Goal: Information Seeking & Learning: Check status

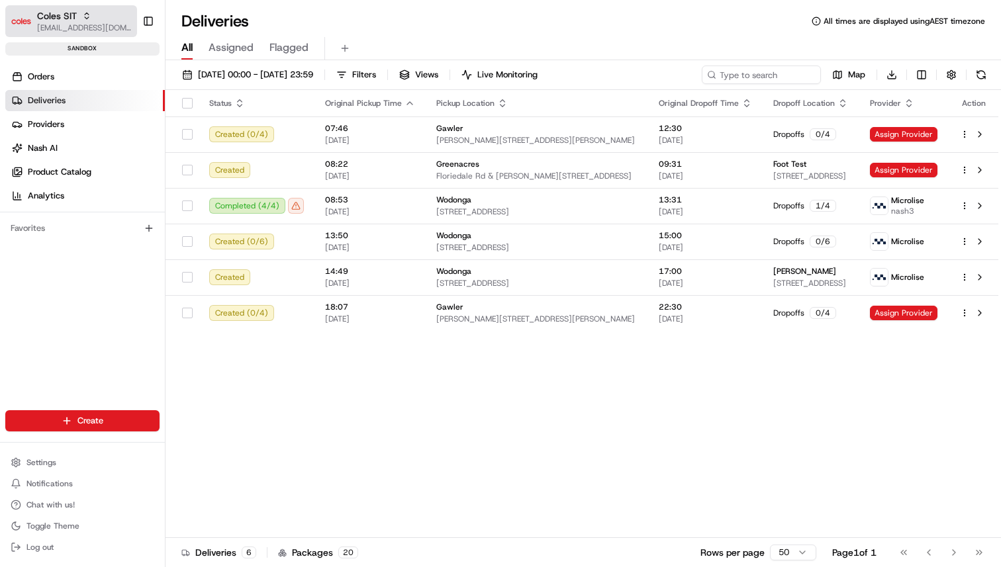
click at [69, 26] on span "[EMAIL_ADDRESS][DOMAIN_NAME]" at bounding box center [84, 28] width 95 height 11
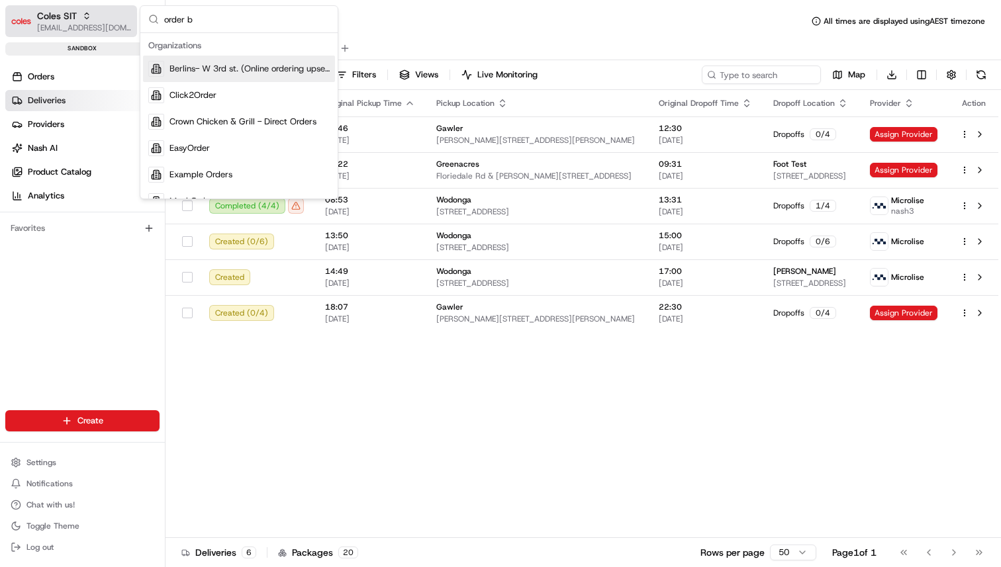
type input "order bu"
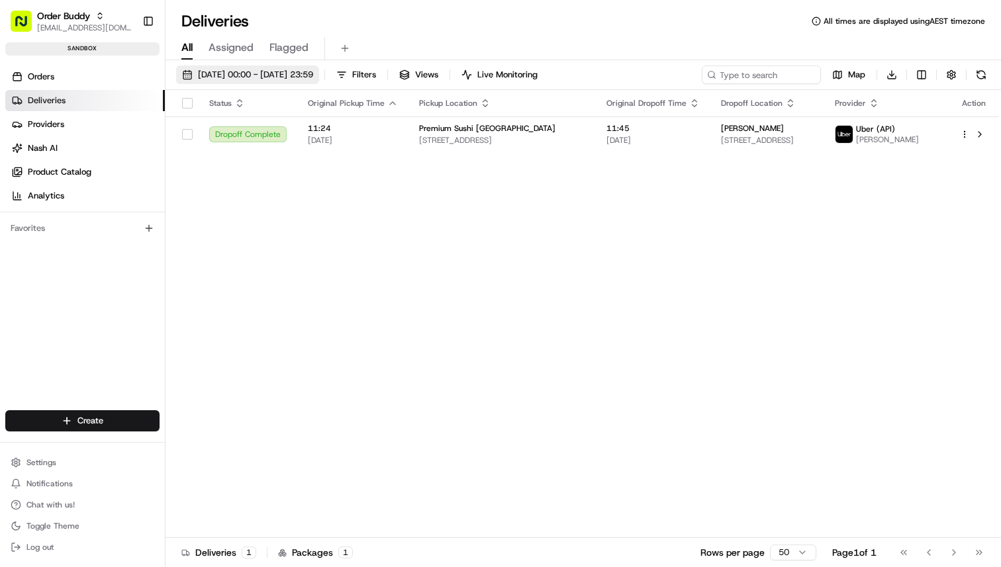
click at [245, 75] on span "[DATE] 00:00 - [DATE] 23:59" at bounding box center [255, 75] width 115 height 12
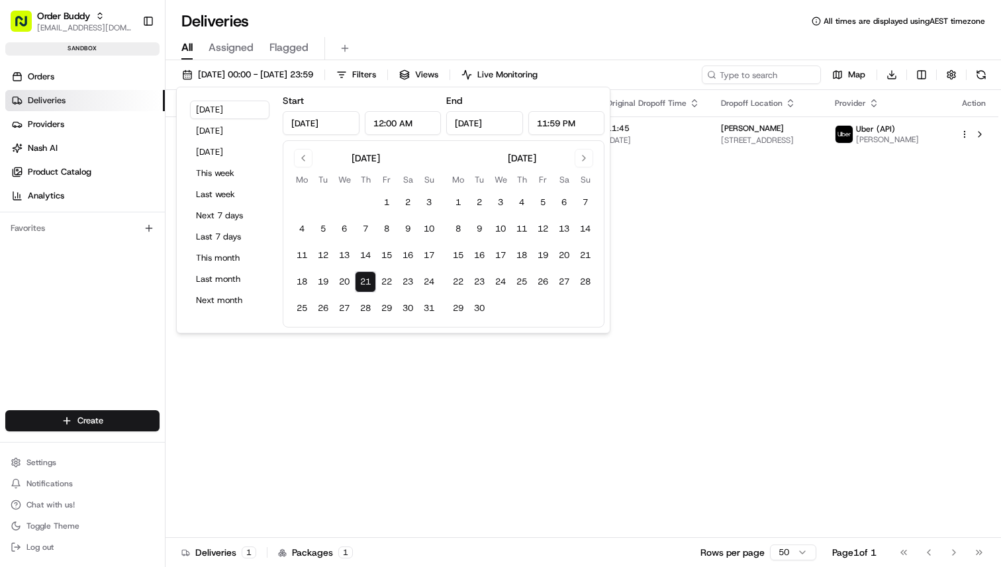
click at [103, 93] on link "Deliveries" at bounding box center [85, 100] width 160 height 21
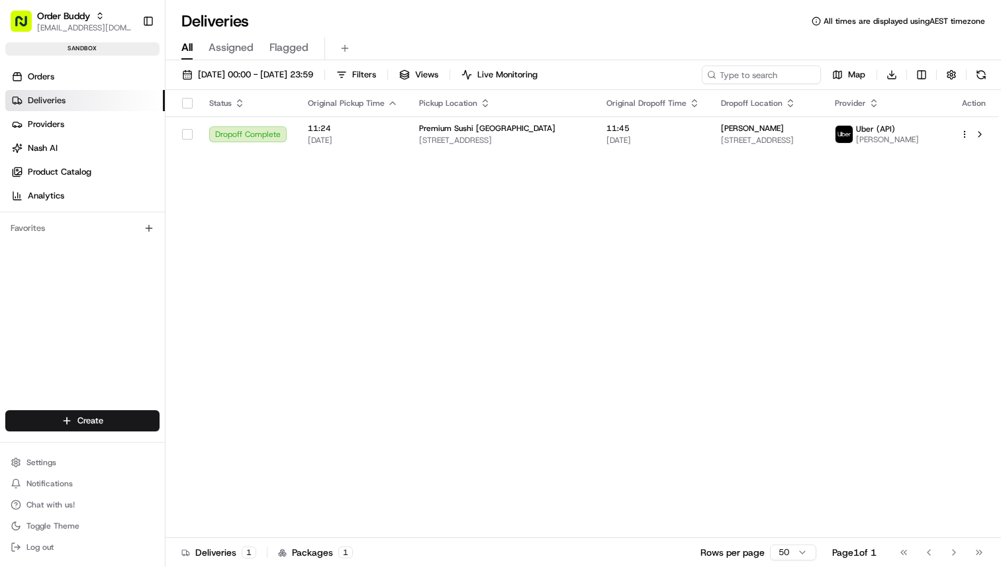
click at [105, 87] on ul "Orders Deliveries Providers [PERSON_NAME] Product Catalog Analytics" at bounding box center [85, 136] width 160 height 140
click at [106, 84] on link "Orders" at bounding box center [85, 76] width 160 height 21
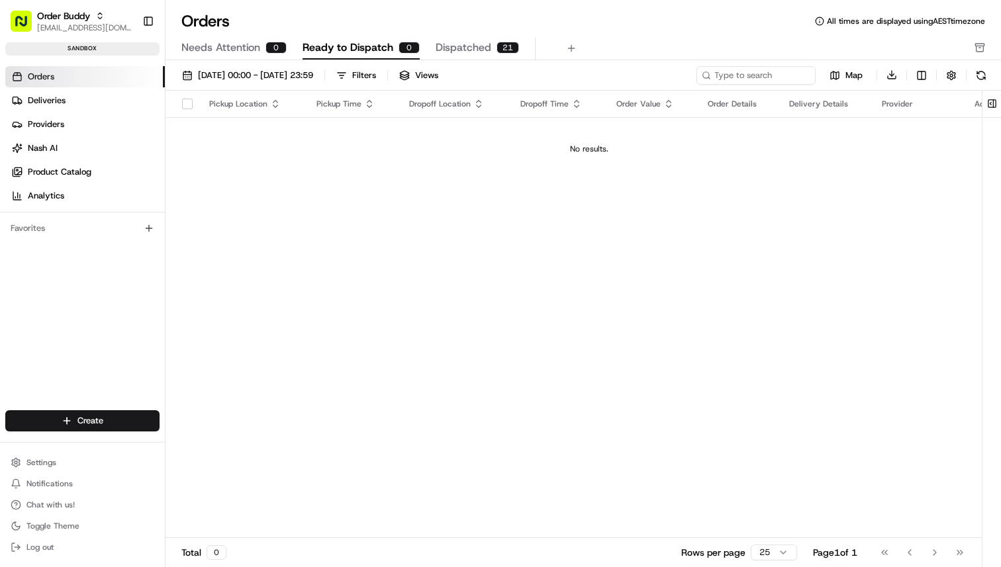
click at [340, 58] on button "Ready to Dispatch 0" at bounding box center [360, 48] width 117 height 23
click at [313, 73] on span "[DATE] 00:00 - [DATE] 23:59" at bounding box center [255, 75] width 115 height 12
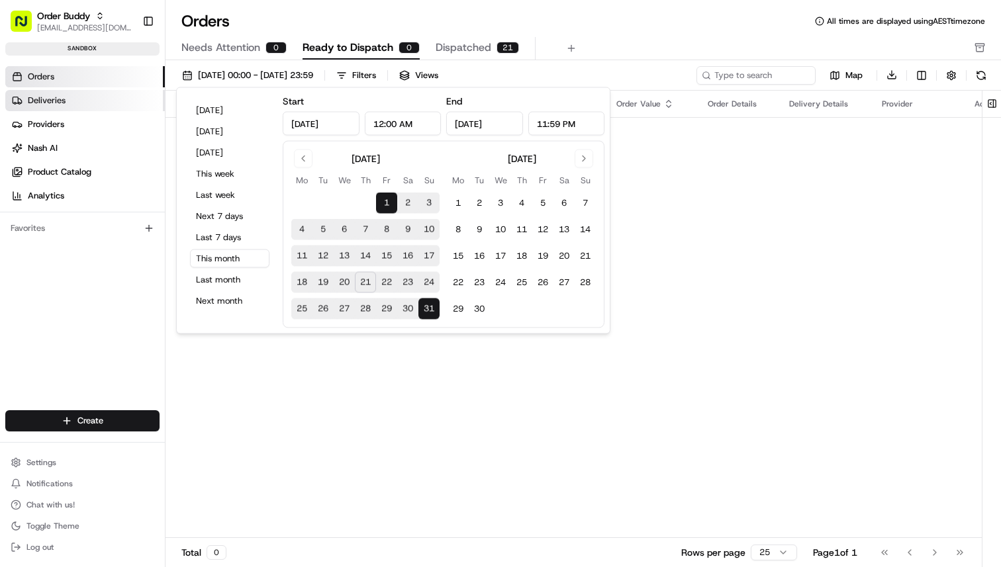
click at [101, 98] on link "Deliveries" at bounding box center [85, 100] width 160 height 21
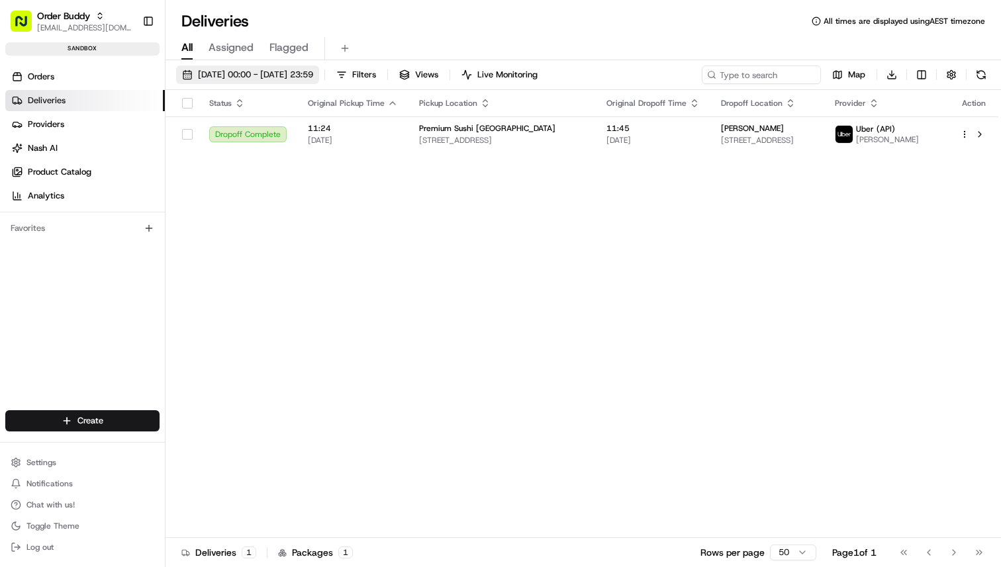
click at [319, 81] on button "[DATE] 00:00 - [DATE] 23:59" at bounding box center [247, 75] width 143 height 19
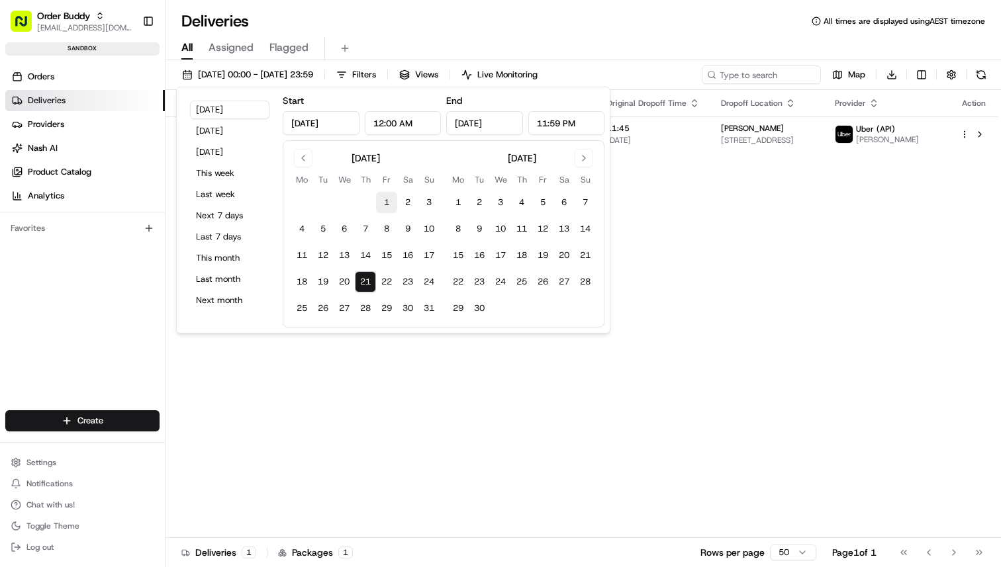
click at [391, 203] on button "1" at bounding box center [386, 202] width 21 height 21
type input "[DATE]"
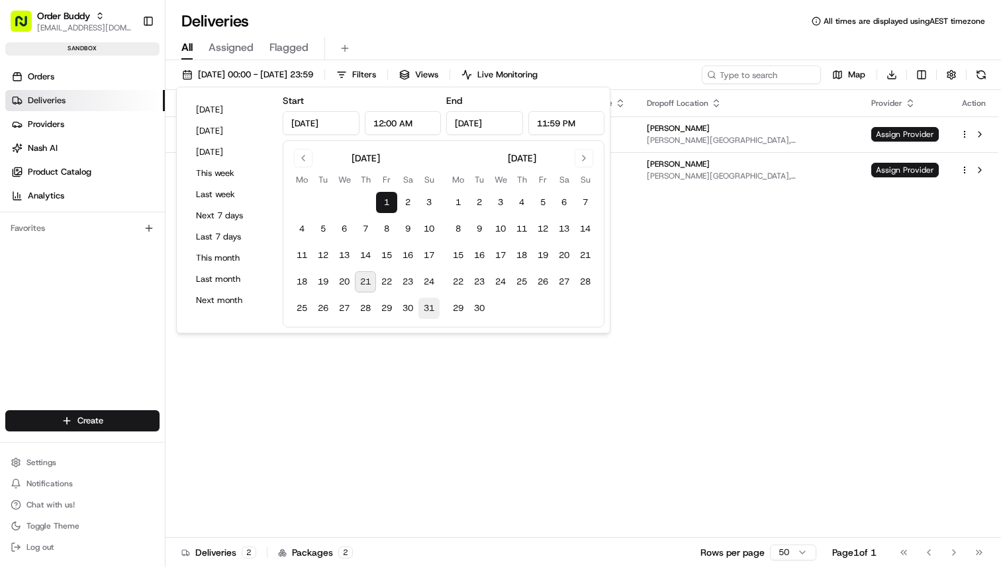
click at [434, 310] on button "31" at bounding box center [428, 308] width 21 height 21
type input "[DATE]"
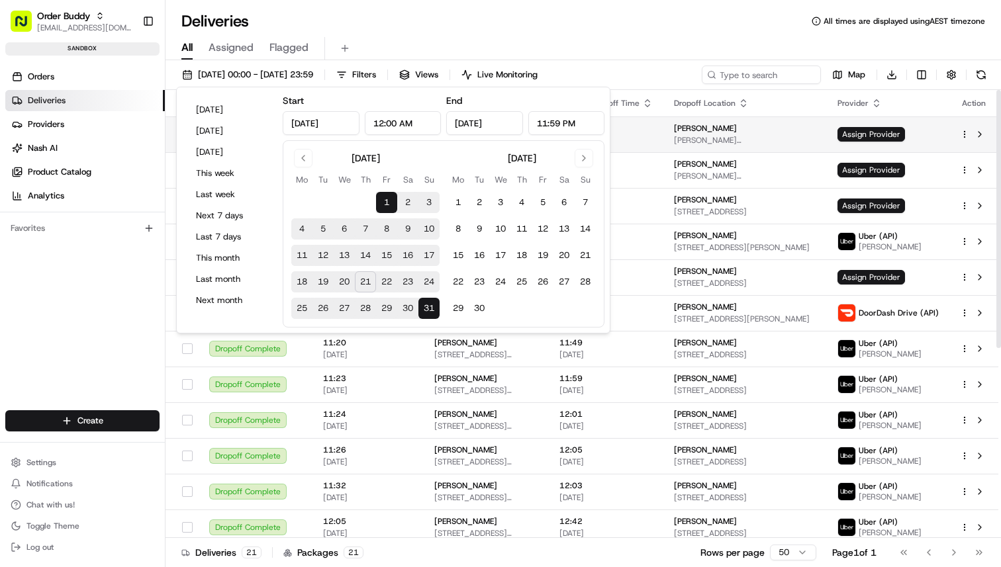
click at [729, 144] on span "[PERSON_NAME][GEOGRAPHIC_DATA], [STREET_ADDRESS][PERSON_NAME]" at bounding box center [745, 140] width 142 height 11
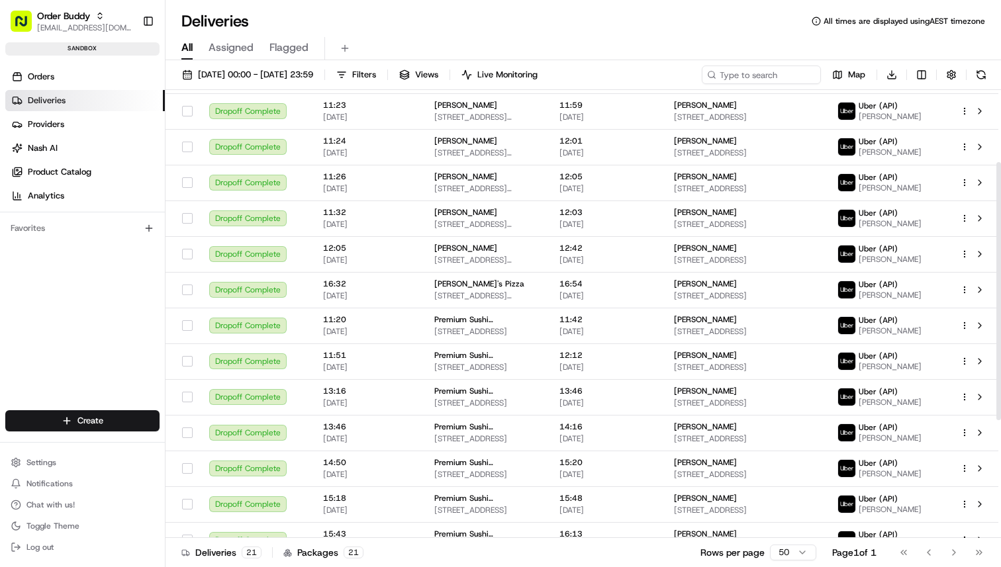
scroll to position [324, 0]
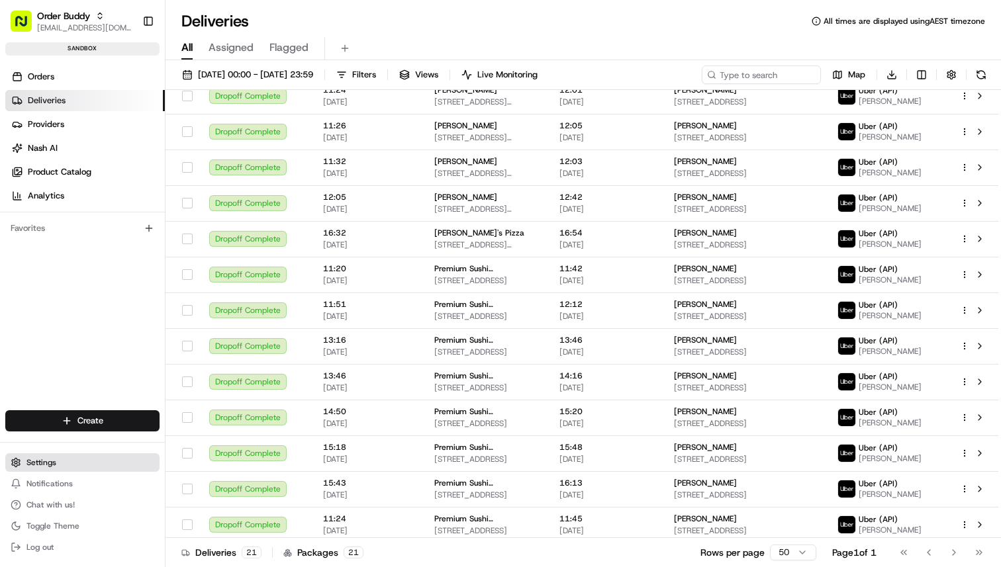
click at [89, 461] on button "Settings" at bounding box center [82, 462] width 154 height 19
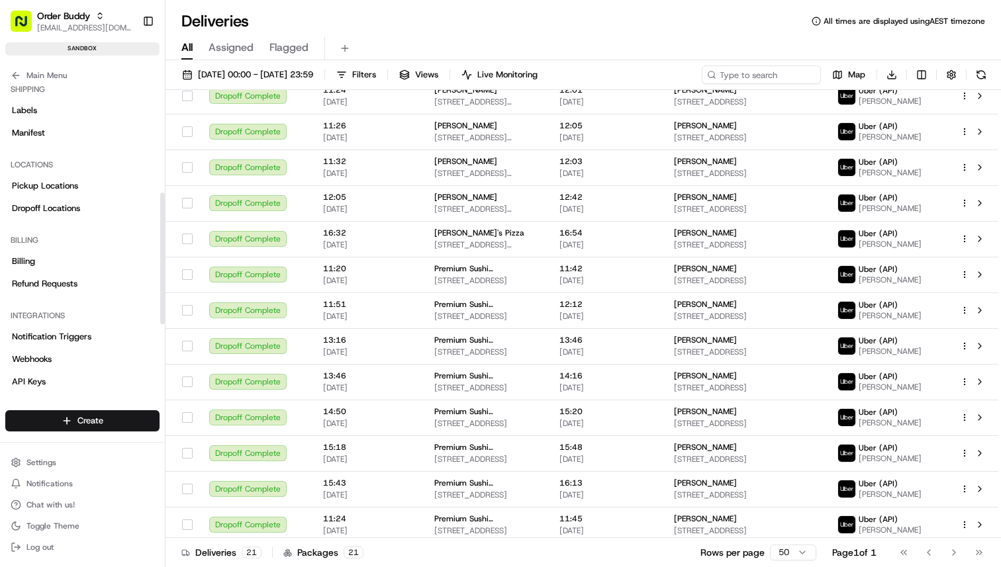
scroll to position [391, 0]
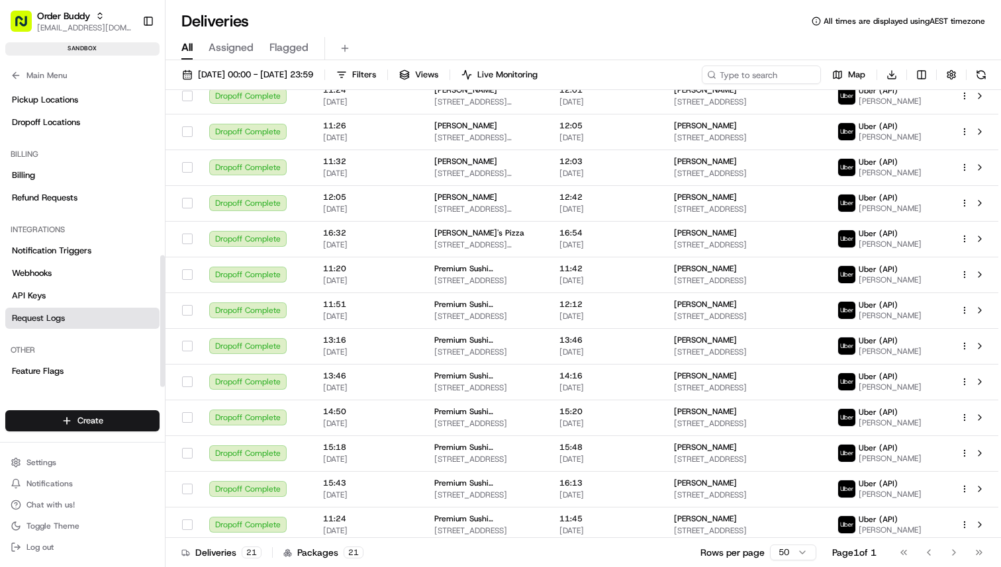
click at [62, 308] on link "Request Logs" at bounding box center [82, 318] width 154 height 21
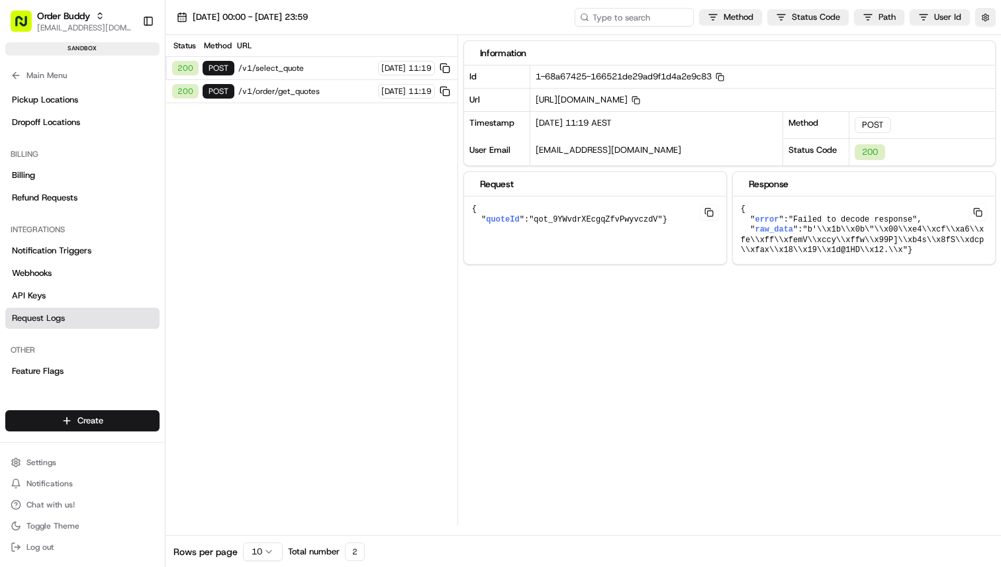
click at [298, 93] on span "/v1/order/get_quotes" at bounding box center [306, 91] width 136 height 11
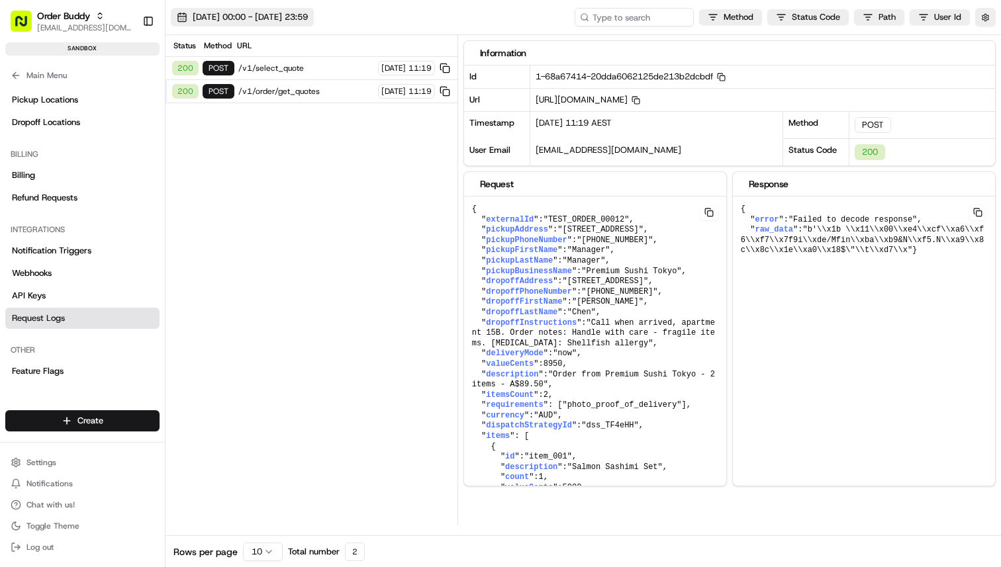
click at [308, 19] on span "[DATE] 00:00 - [DATE] 23:59" at bounding box center [250, 17] width 115 height 12
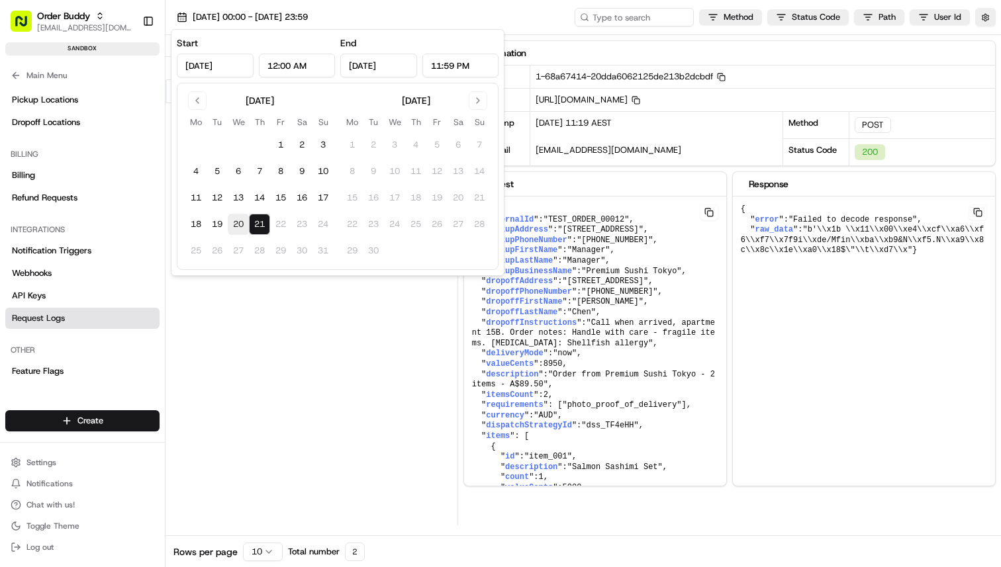
click at [238, 222] on button "20" at bounding box center [238, 224] width 21 height 21
type input "[DATE]"
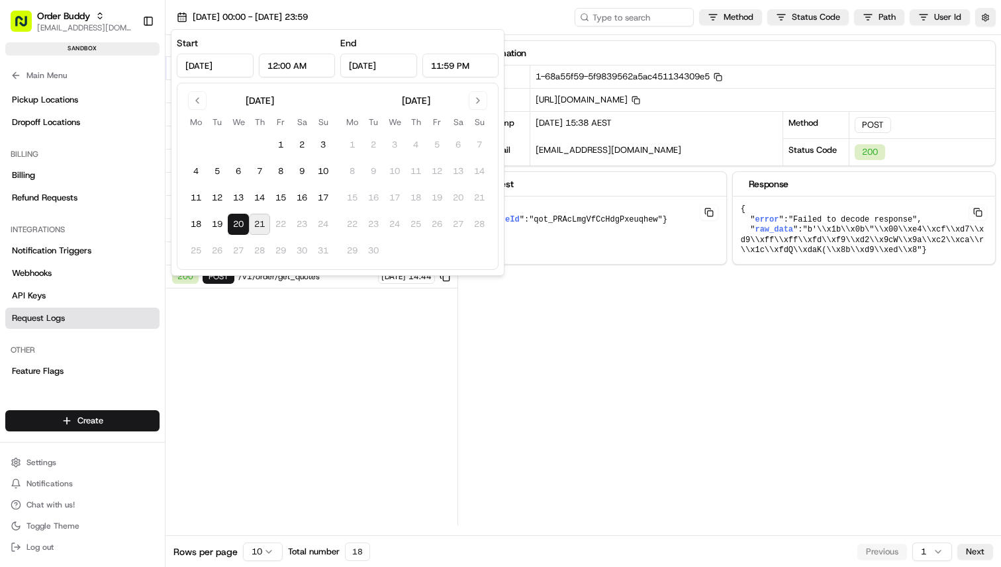
click at [230, 363] on div "Status Method URL 200 POST /v1/select_quote [DATE] 15:38 200 POST /v1/order/get…" at bounding box center [311, 280] width 292 height 490
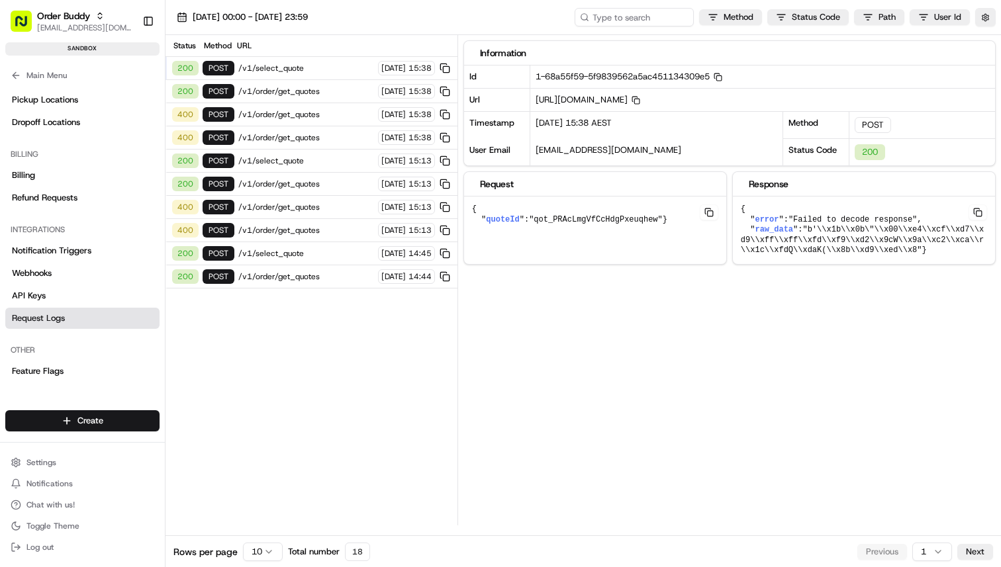
click at [285, 83] on div "200 POST /v1/order/get_quotes [DATE] 15:38" at bounding box center [311, 91] width 292 height 23
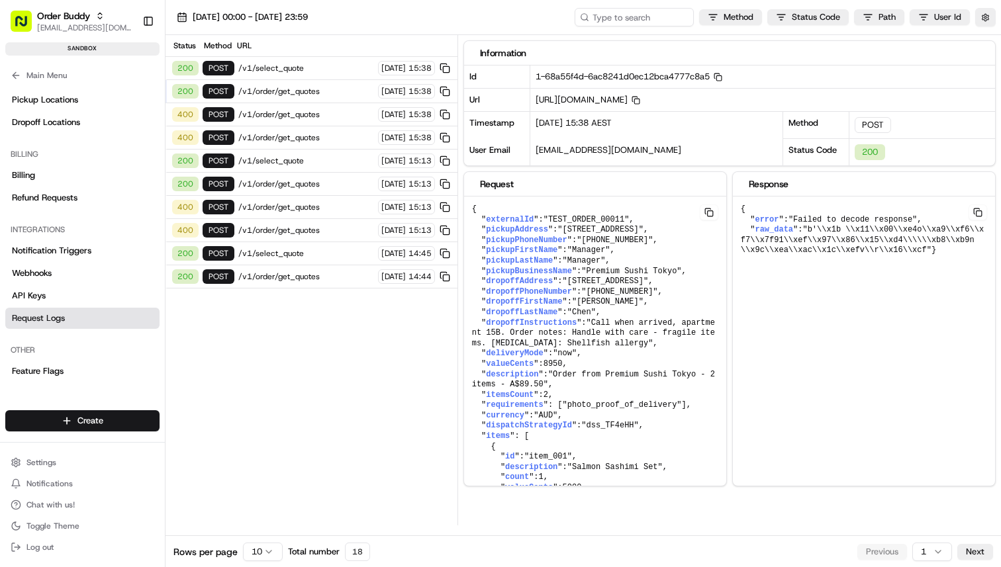
click at [285, 116] on span "/v1/order/get_quotes" at bounding box center [306, 114] width 136 height 11
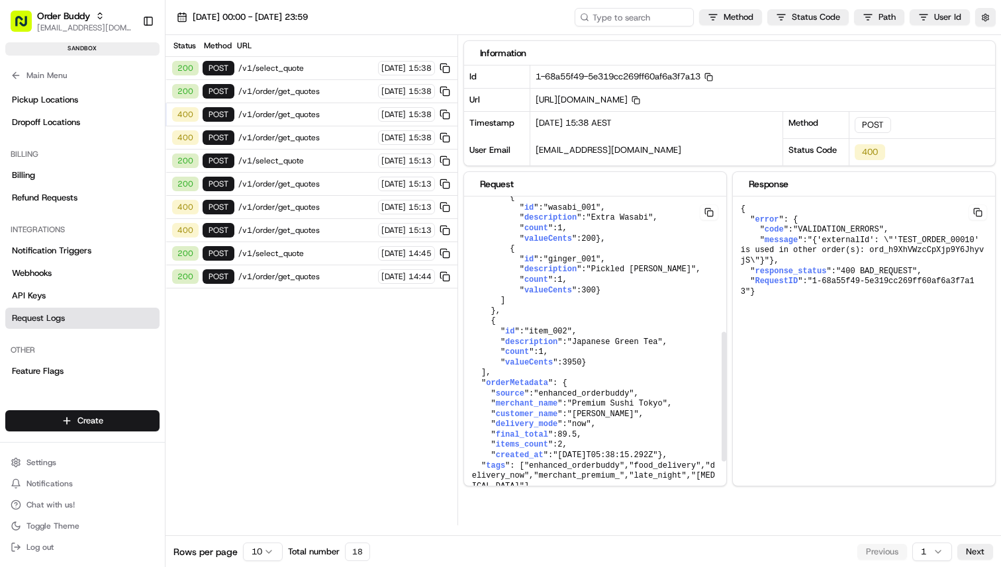
scroll to position [445, 0]
click at [353, 313] on div "Status Method URL 200 POST /v1/select_quote [DATE] 15:38 200 POST /v1/order/get…" at bounding box center [311, 280] width 292 height 490
click at [302, 182] on span "/v1/order/get_quotes" at bounding box center [306, 184] width 136 height 11
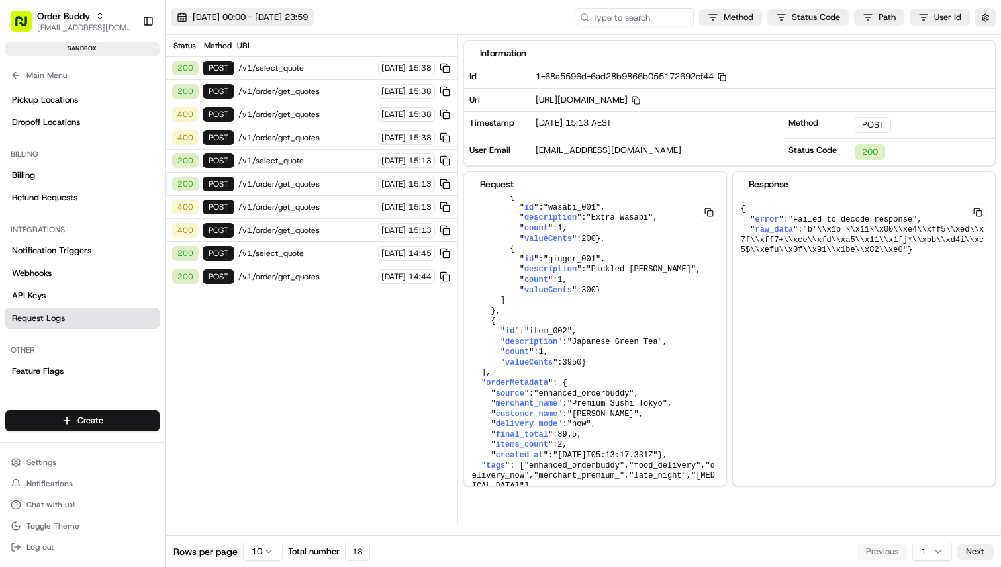
click at [265, 13] on span "[DATE] 00:00 - [DATE] 23:59" at bounding box center [250, 17] width 115 height 12
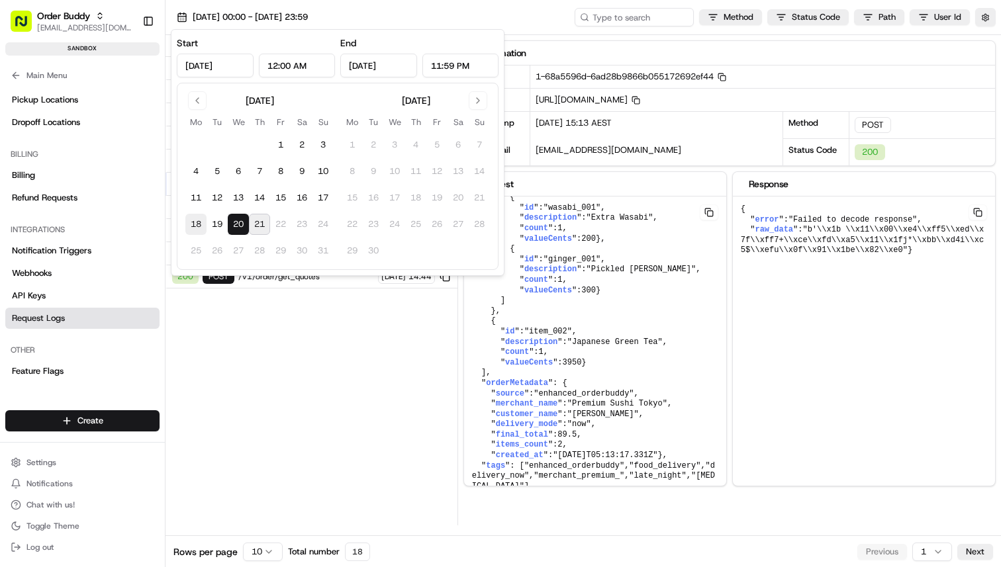
click at [205, 219] on button "18" at bounding box center [195, 224] width 21 height 21
type input "[DATE]"
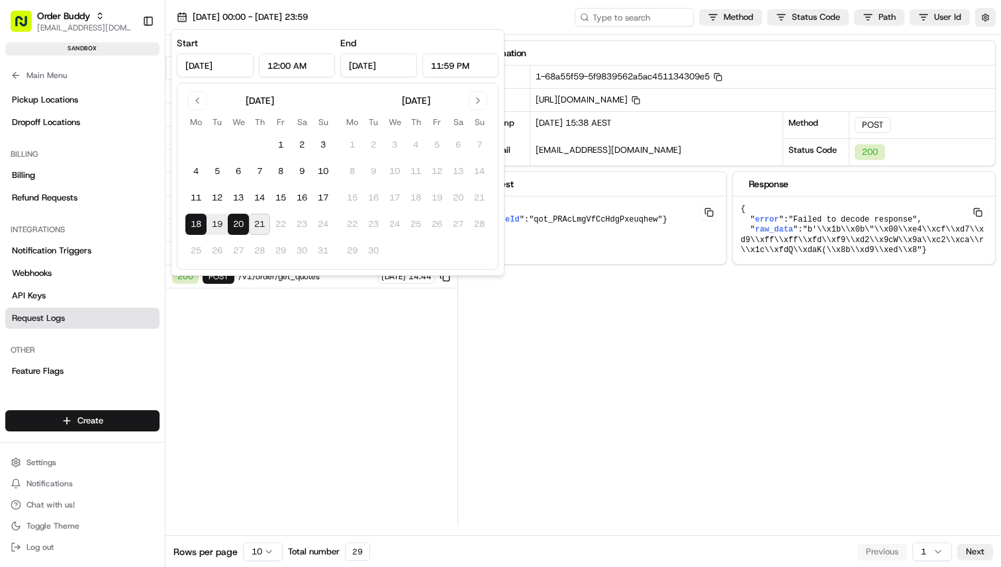
click at [231, 376] on div "Status Method URL 200 POST /v1/select_quote [DATE] 15:38 200 POST /v1/order/get…" at bounding box center [311, 280] width 292 height 490
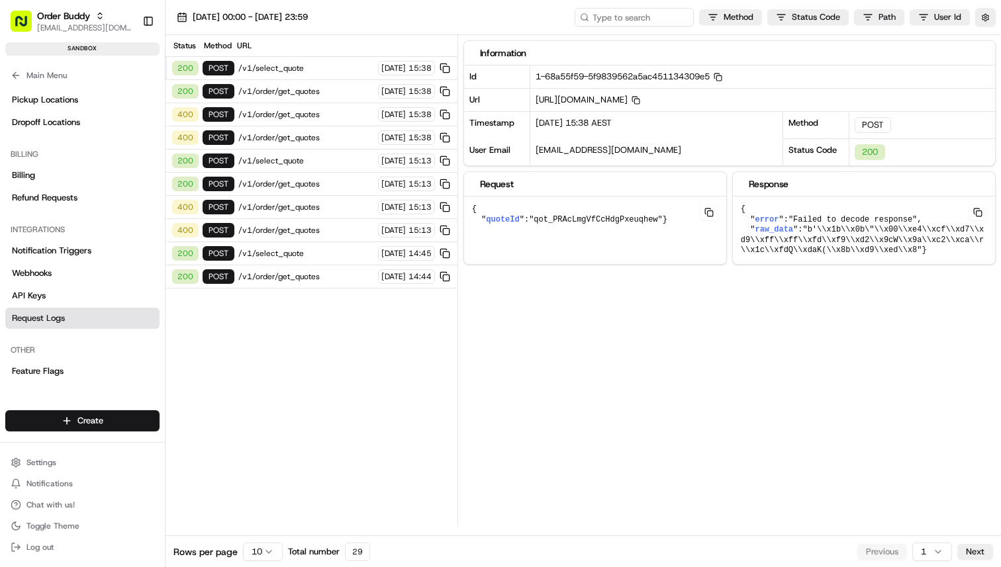
click at [280, 275] on span "/v1/order/get_quotes" at bounding box center [306, 276] width 136 height 11
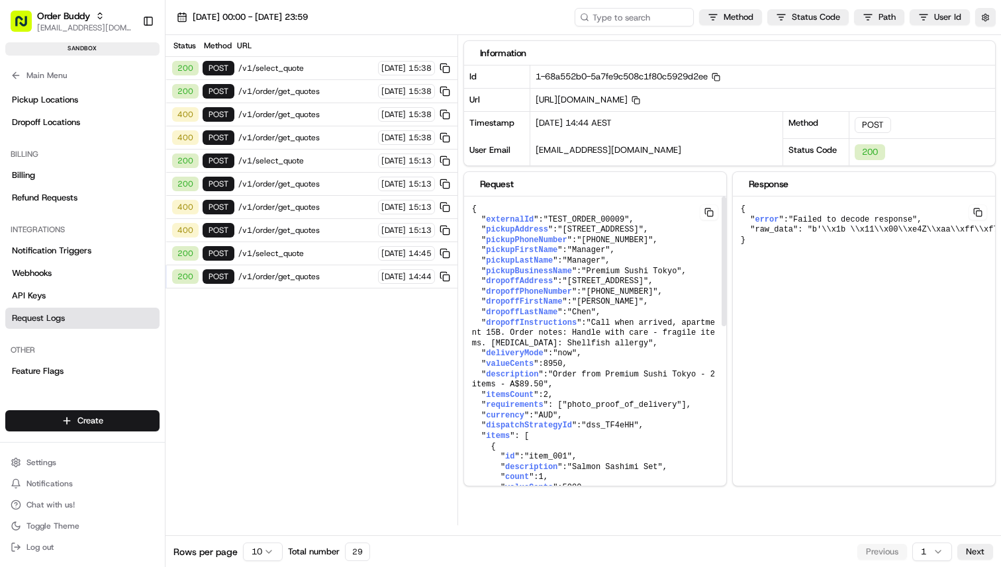
scroll to position [7, 0]
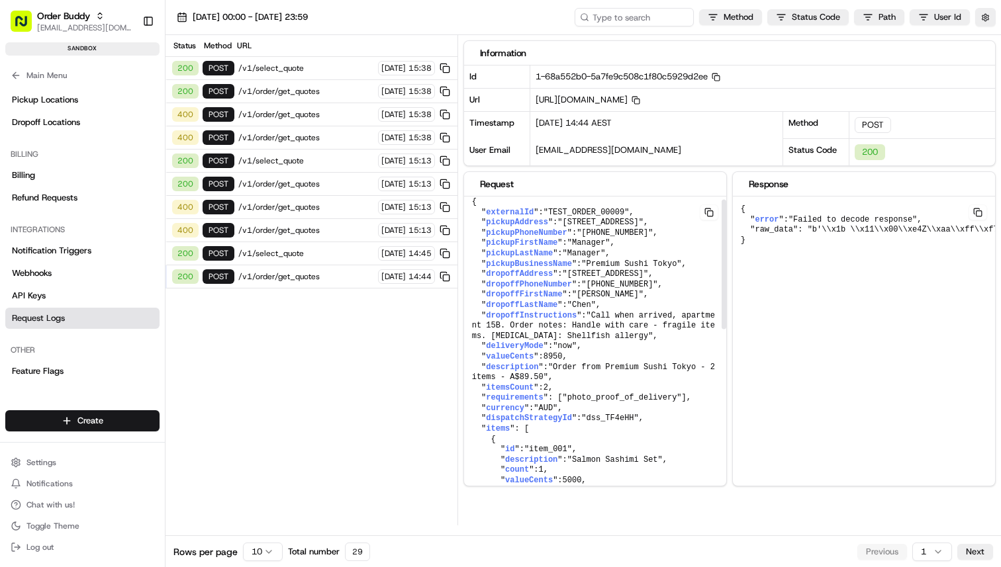
click at [287, 248] on span "/v1/select_quote" at bounding box center [306, 253] width 136 height 11
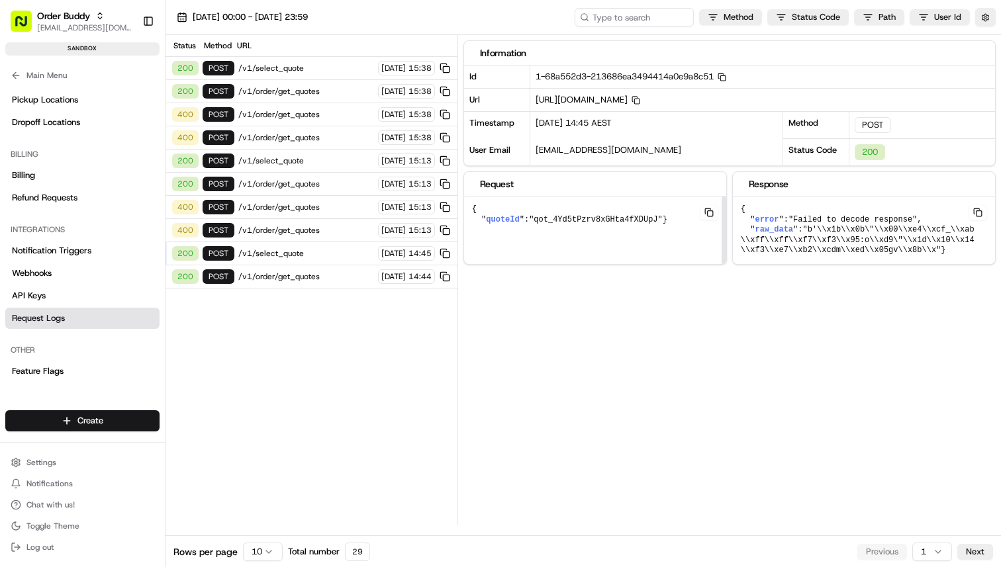
scroll to position [0, 0]
click at [295, 206] on span "/v1/order/get_quotes" at bounding box center [306, 207] width 136 height 11
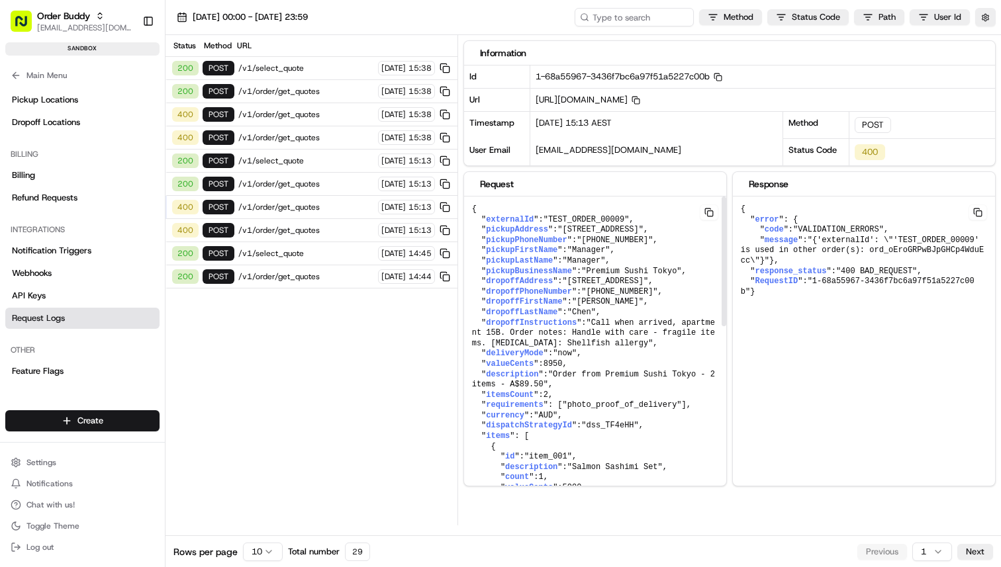
click at [322, 314] on div "Status Method URL 200 POST /v1/select_quote [DATE] 15:38 200 POST /v1/order/get…" at bounding box center [311, 280] width 292 height 490
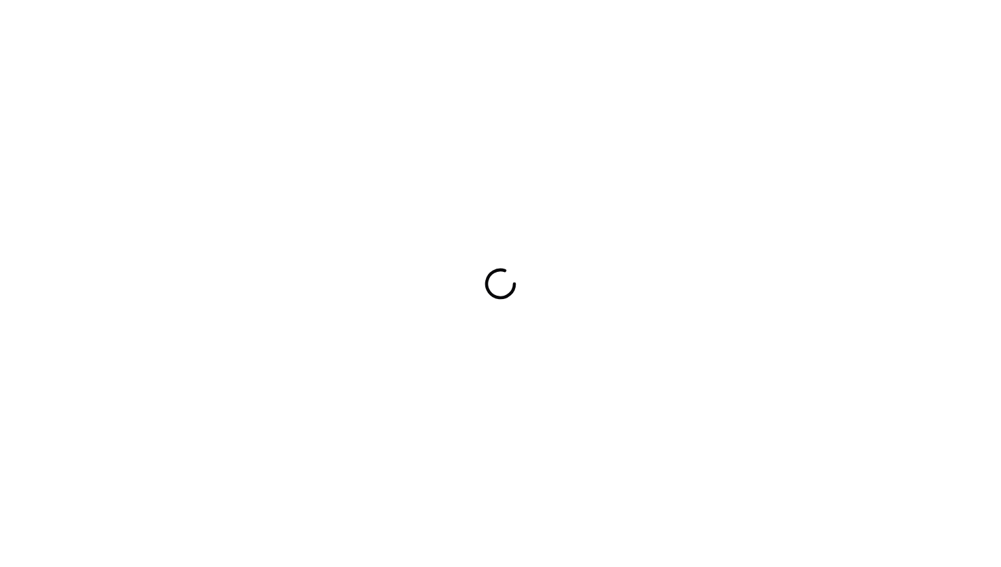
click at [625, 132] on div at bounding box center [500, 283] width 1001 height 567
